Goal: Transaction & Acquisition: Purchase product/service

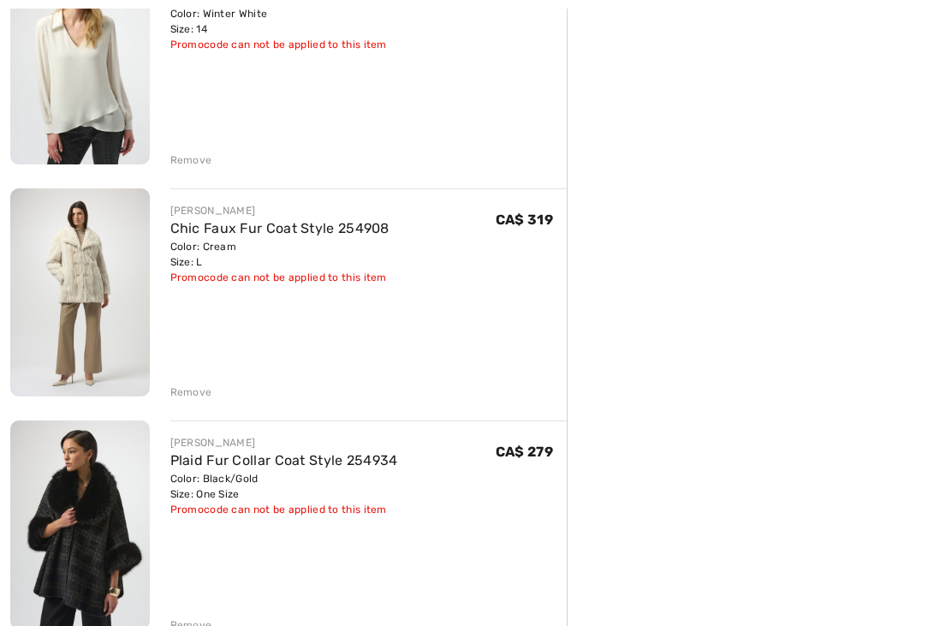
scroll to position [1665, 0]
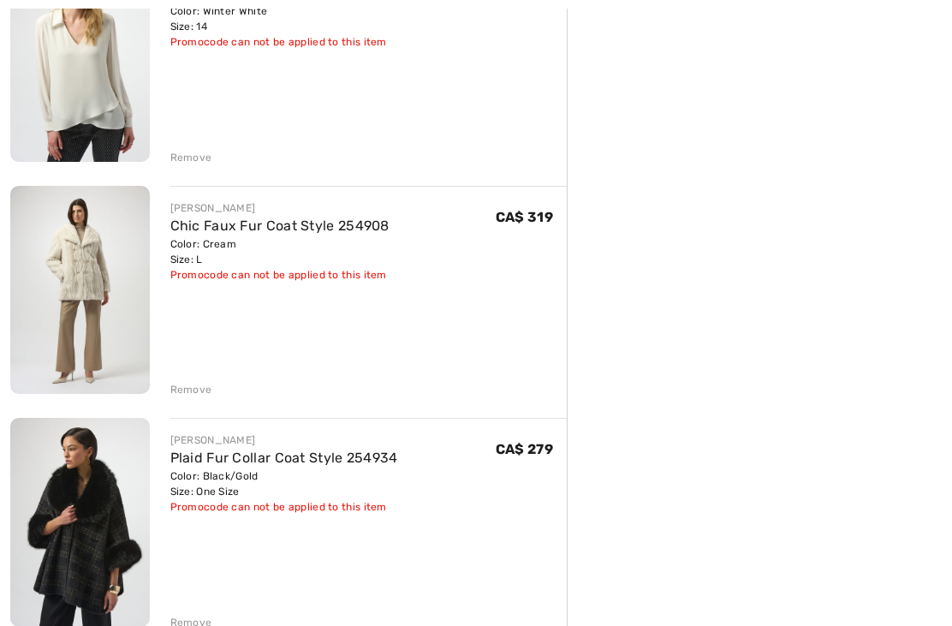
click at [83, 289] on img at bounding box center [80, 291] width 140 height 208
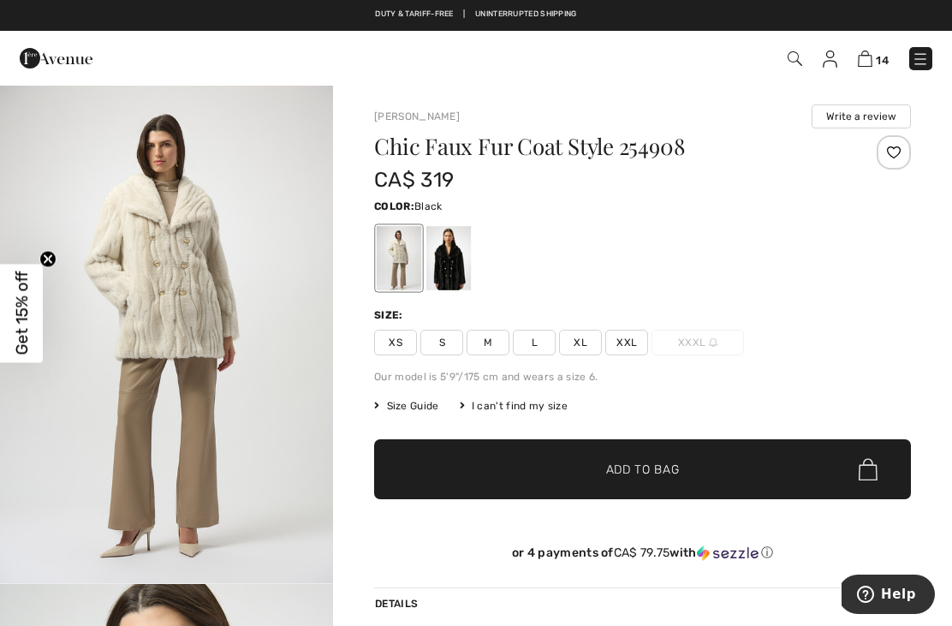
click at [471, 254] on div at bounding box center [448, 258] width 45 height 64
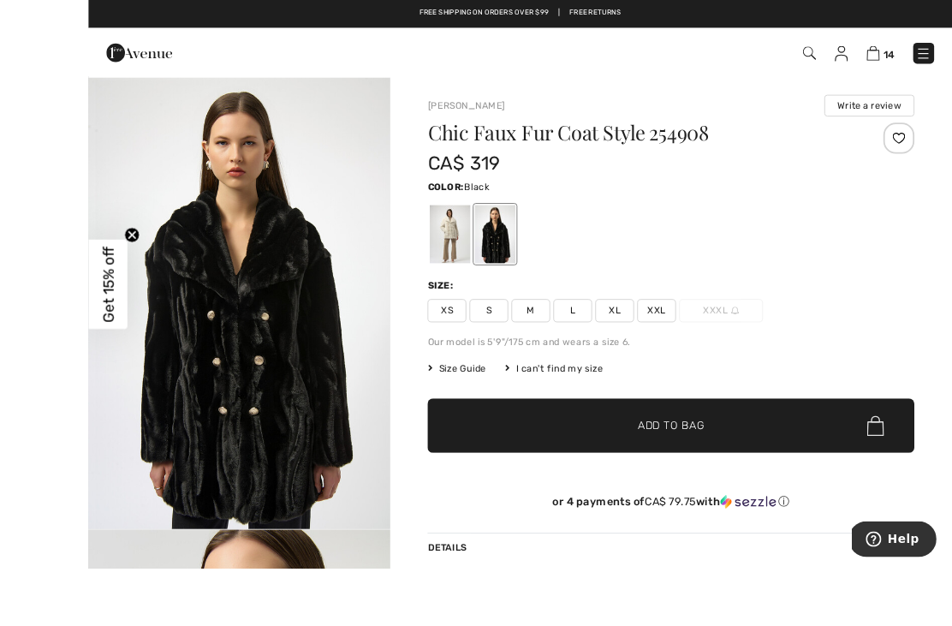
scroll to position [32, 0]
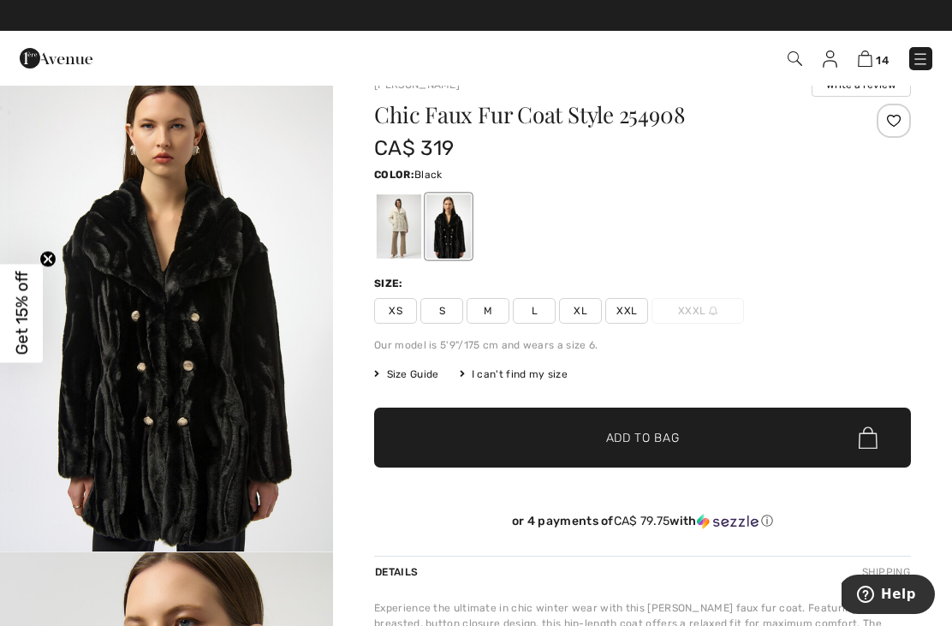
click at [418, 223] on div at bounding box center [399, 226] width 45 height 64
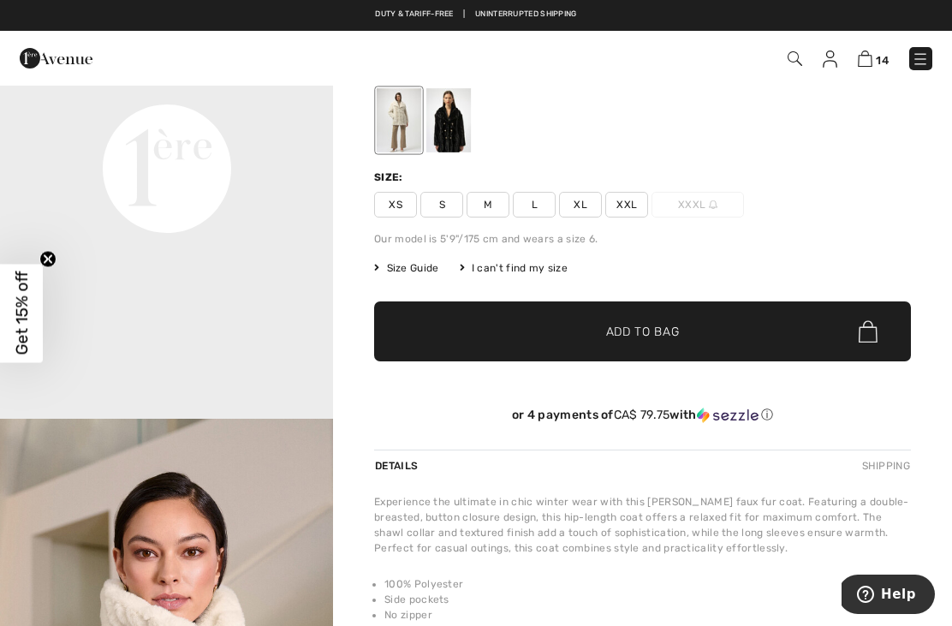
scroll to position [0, 0]
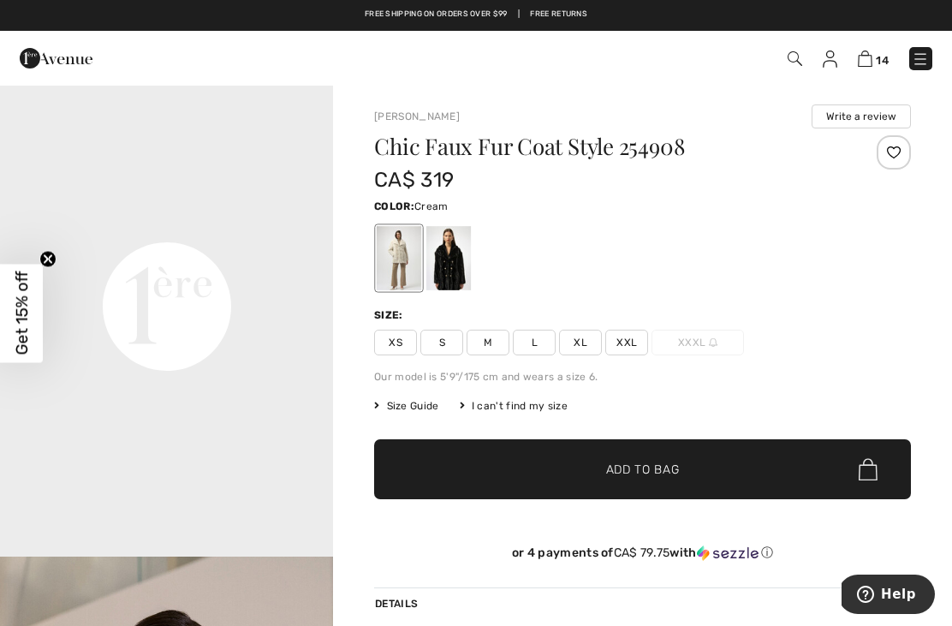
click at [886, 62] on span "14" at bounding box center [882, 60] width 13 height 13
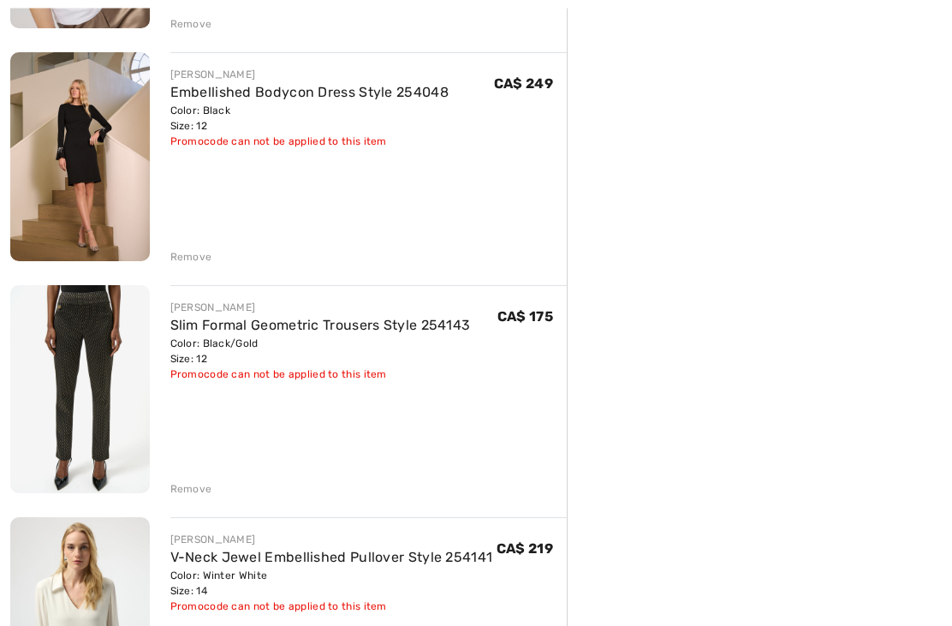
scroll to position [1103, 0]
click at [45, 204] on img at bounding box center [80, 155] width 140 height 209
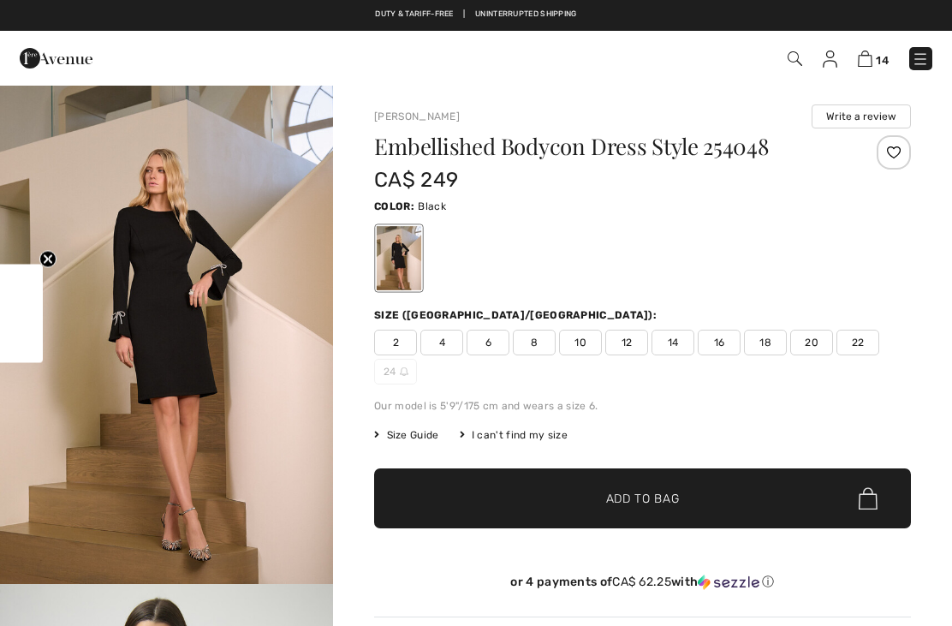
checkbox input "true"
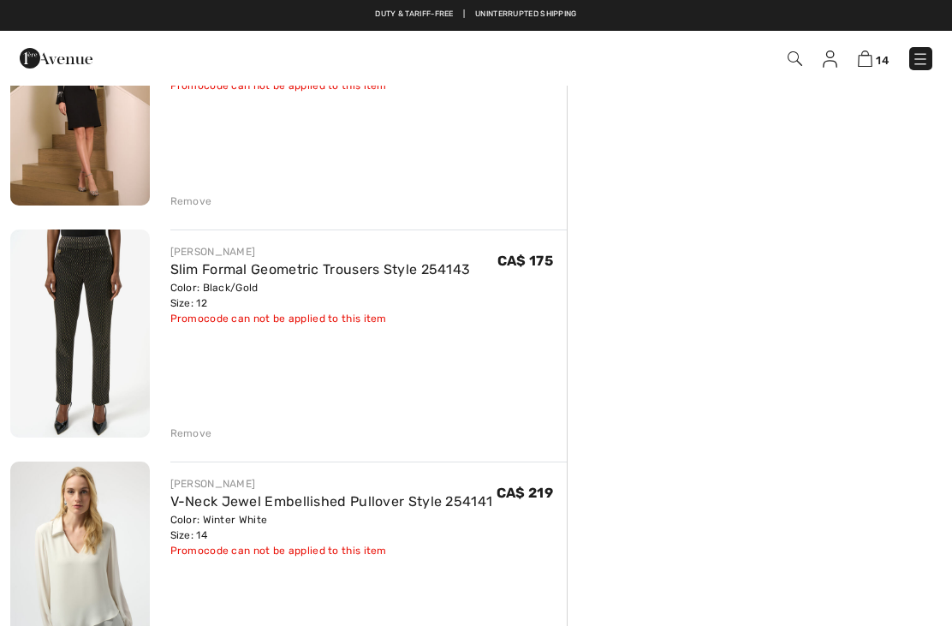
click at [94, 318] on img at bounding box center [80, 333] width 140 height 208
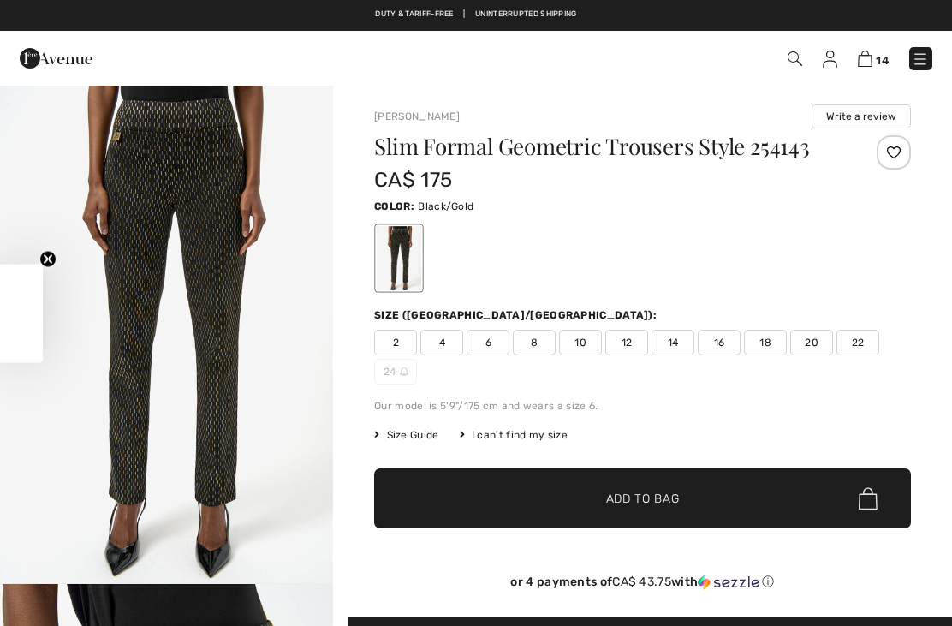
checkbox input "true"
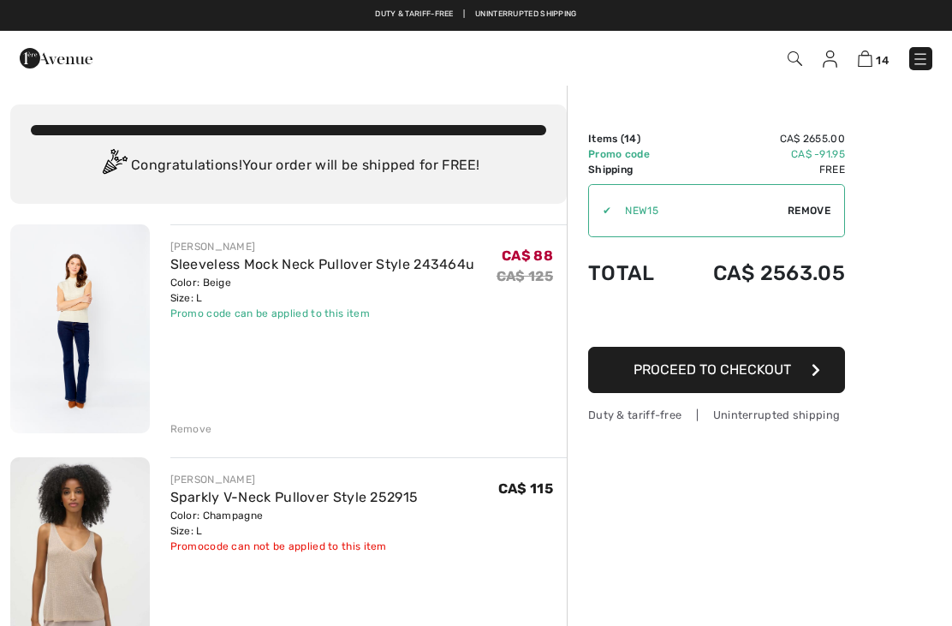
click at [88, 311] on img at bounding box center [80, 328] width 140 height 209
click at [69, 318] on img at bounding box center [80, 328] width 140 height 209
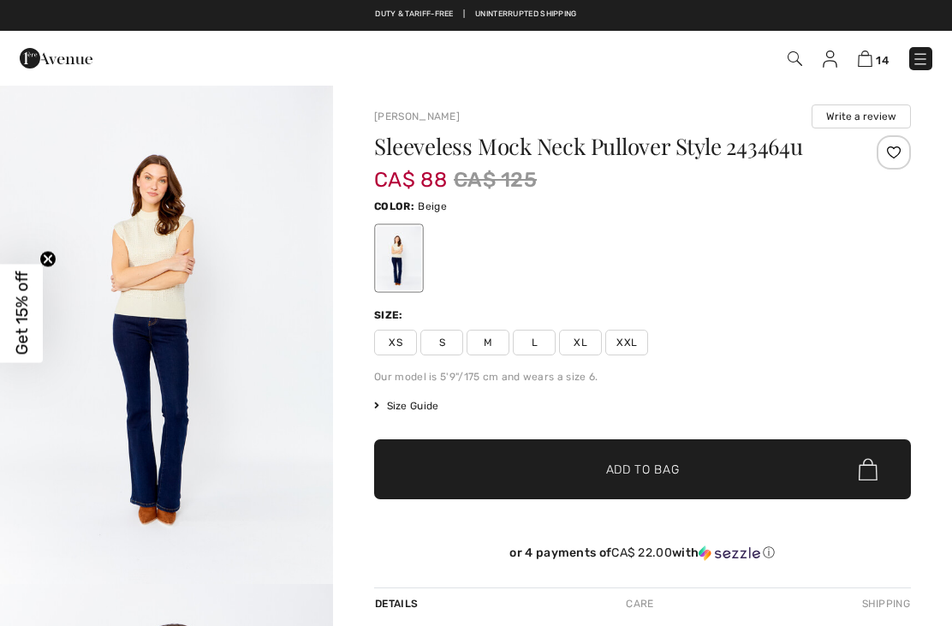
checkbox input "true"
click at [120, 292] on img "1 / 4" at bounding box center [166, 334] width 333 height 500
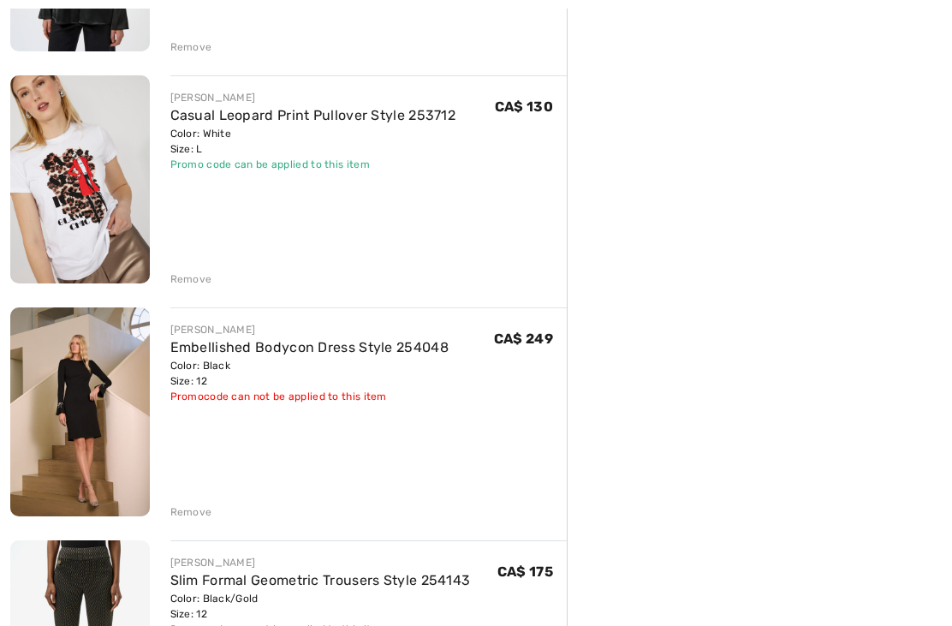
scroll to position [847, 0]
click at [67, 234] on img at bounding box center [80, 178] width 140 height 209
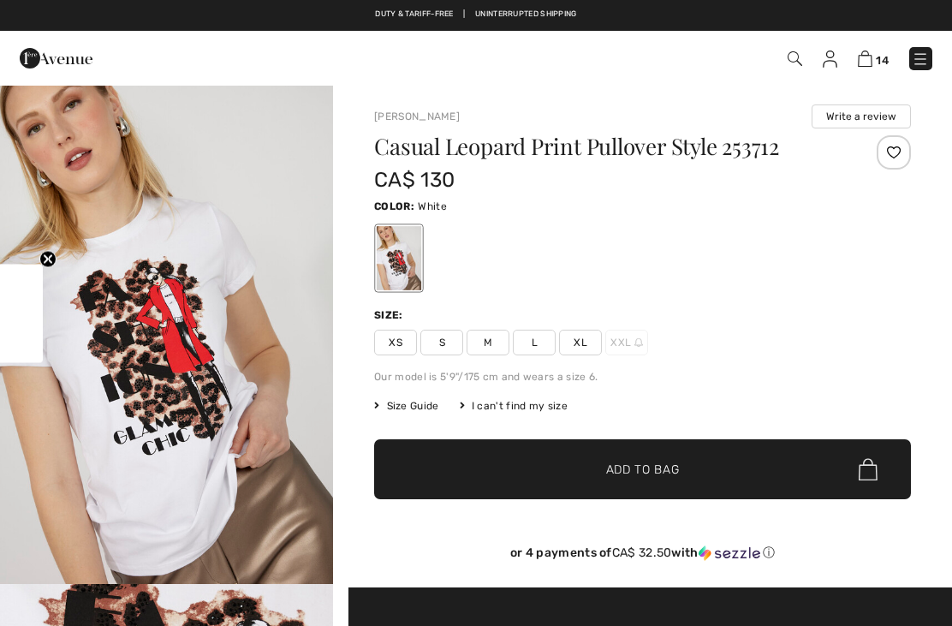
checkbox input "true"
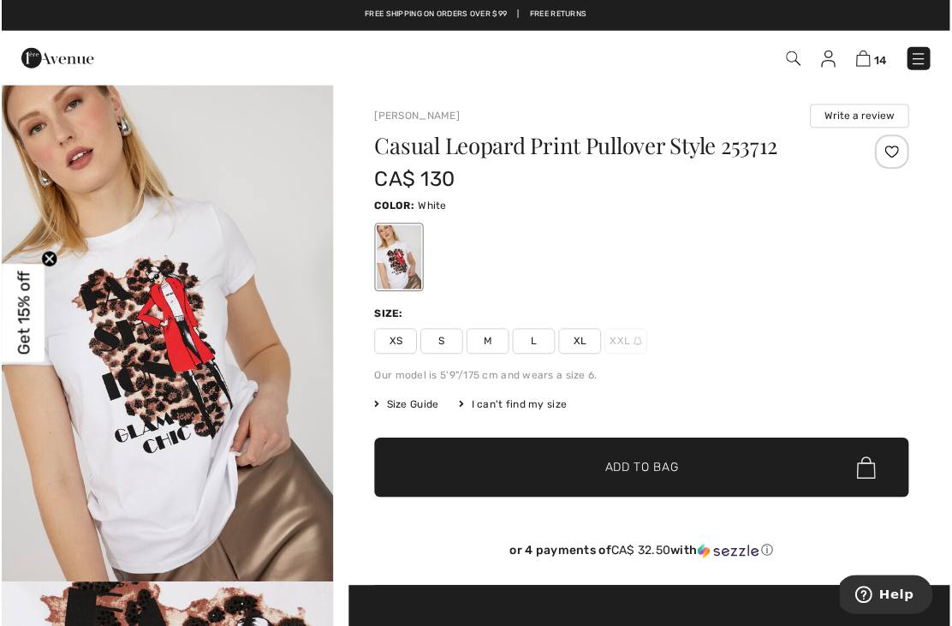
scroll to position [3, 0]
